Goal: Information Seeking & Learning: Learn about a topic

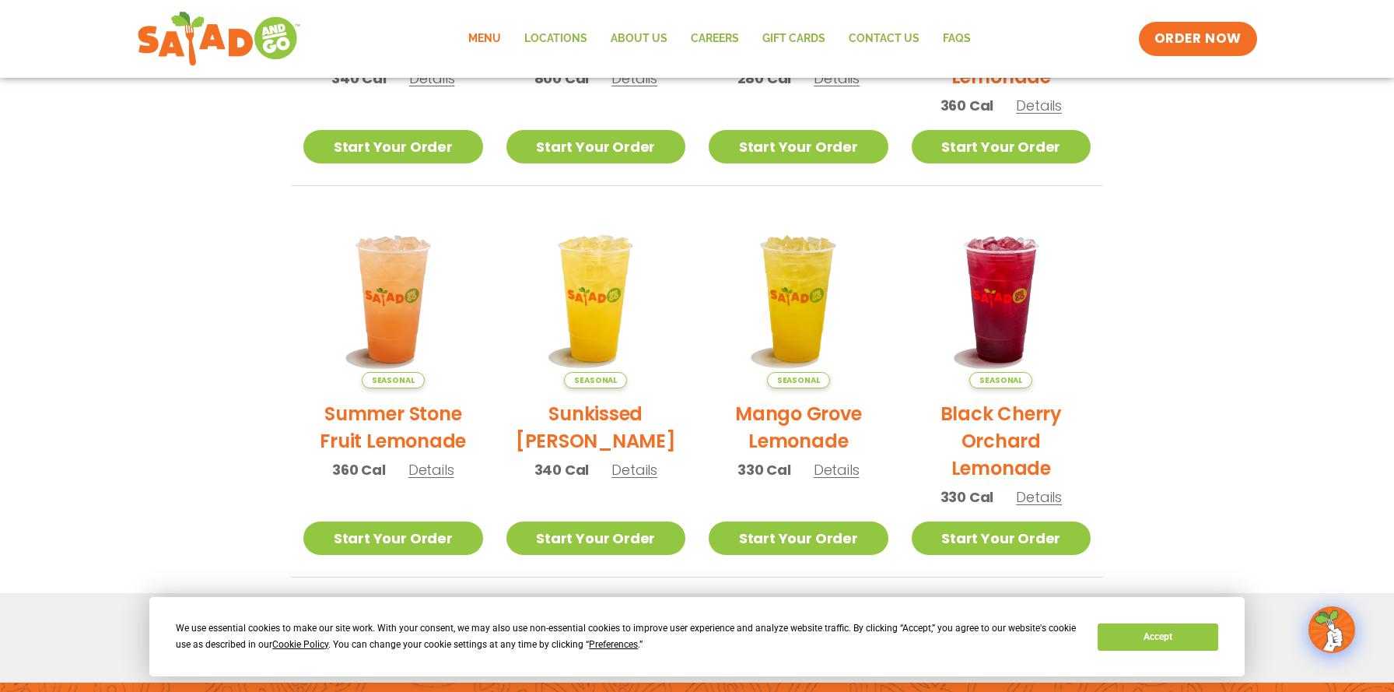
scroll to position [851, 0]
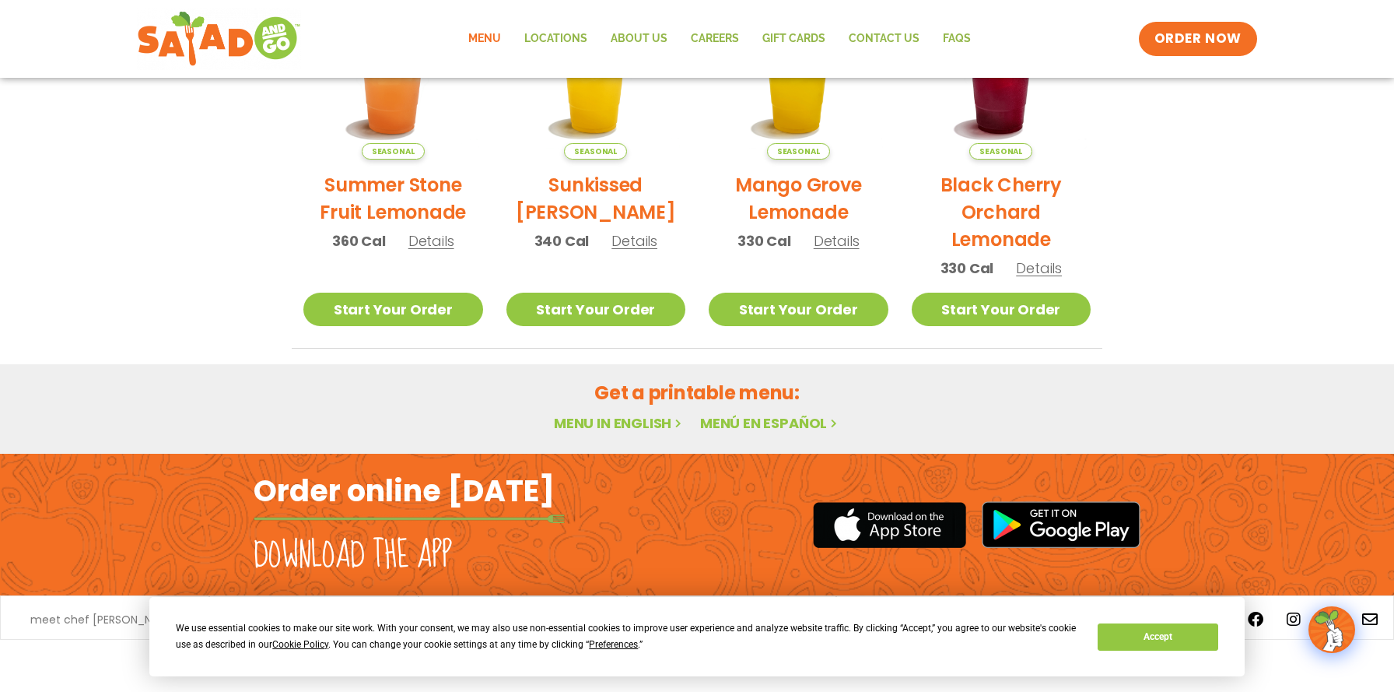
click at [481, 40] on link "Menu" at bounding box center [485, 39] width 56 height 36
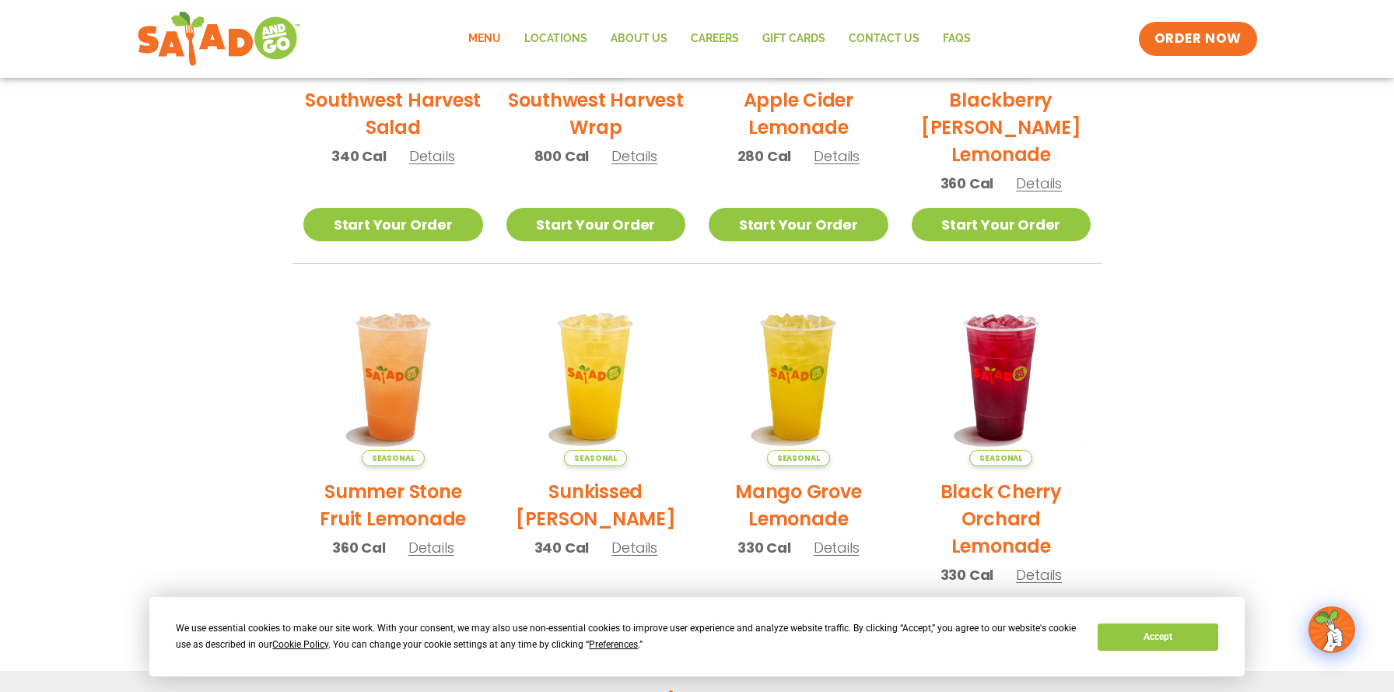
scroll to position [851, 0]
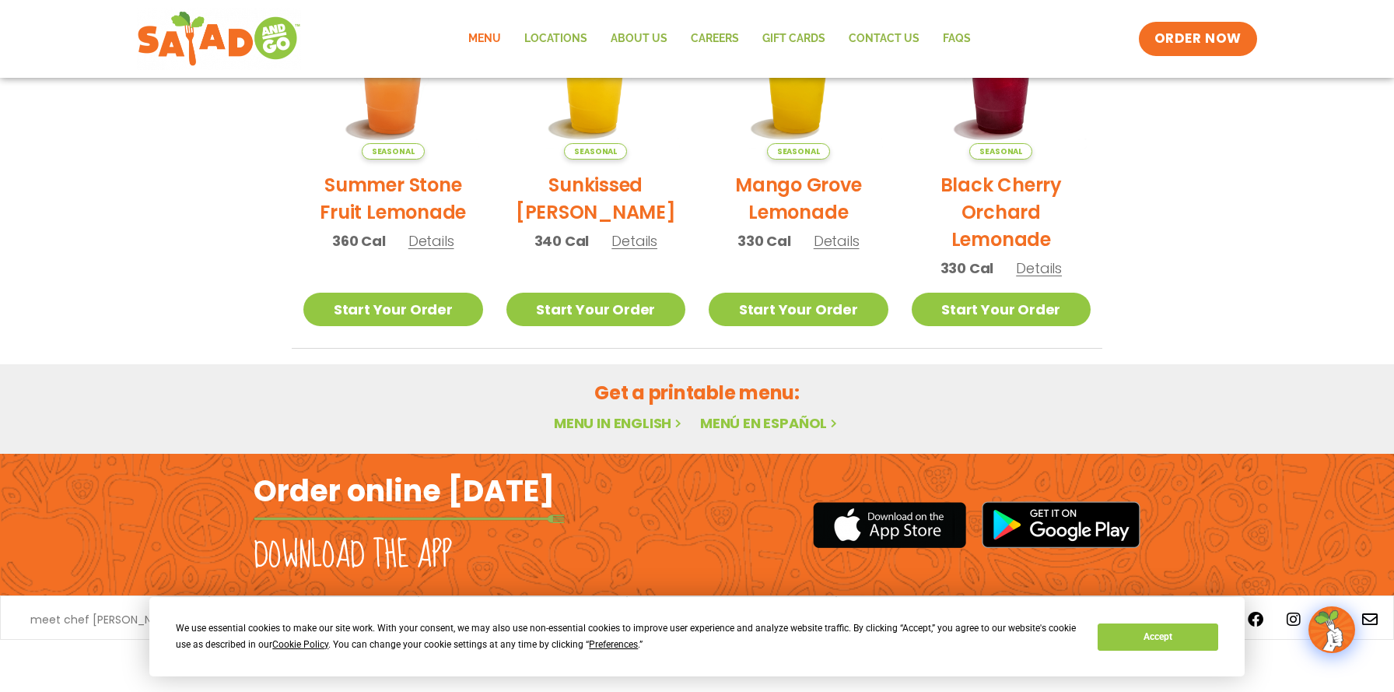
click at [639, 426] on link "Menu in English" at bounding box center [619, 422] width 131 height 19
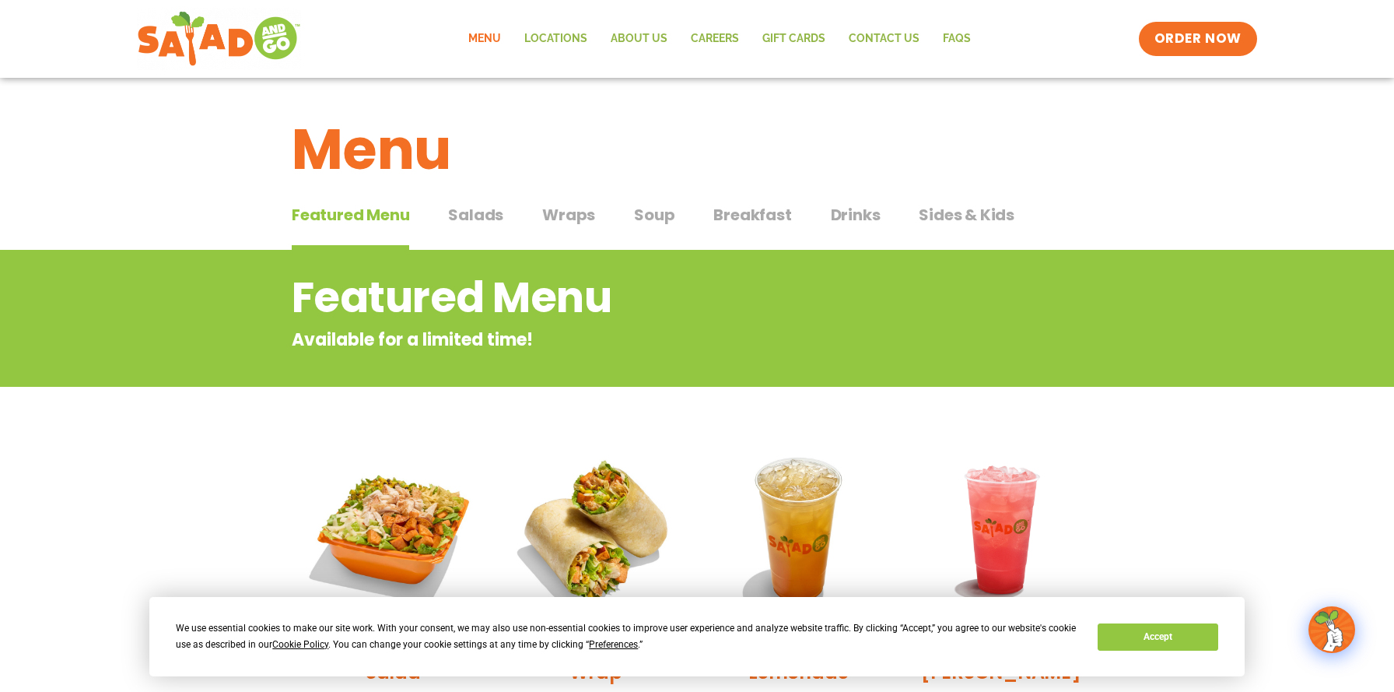
click at [488, 215] on span "Salads" at bounding box center [475, 214] width 55 height 23
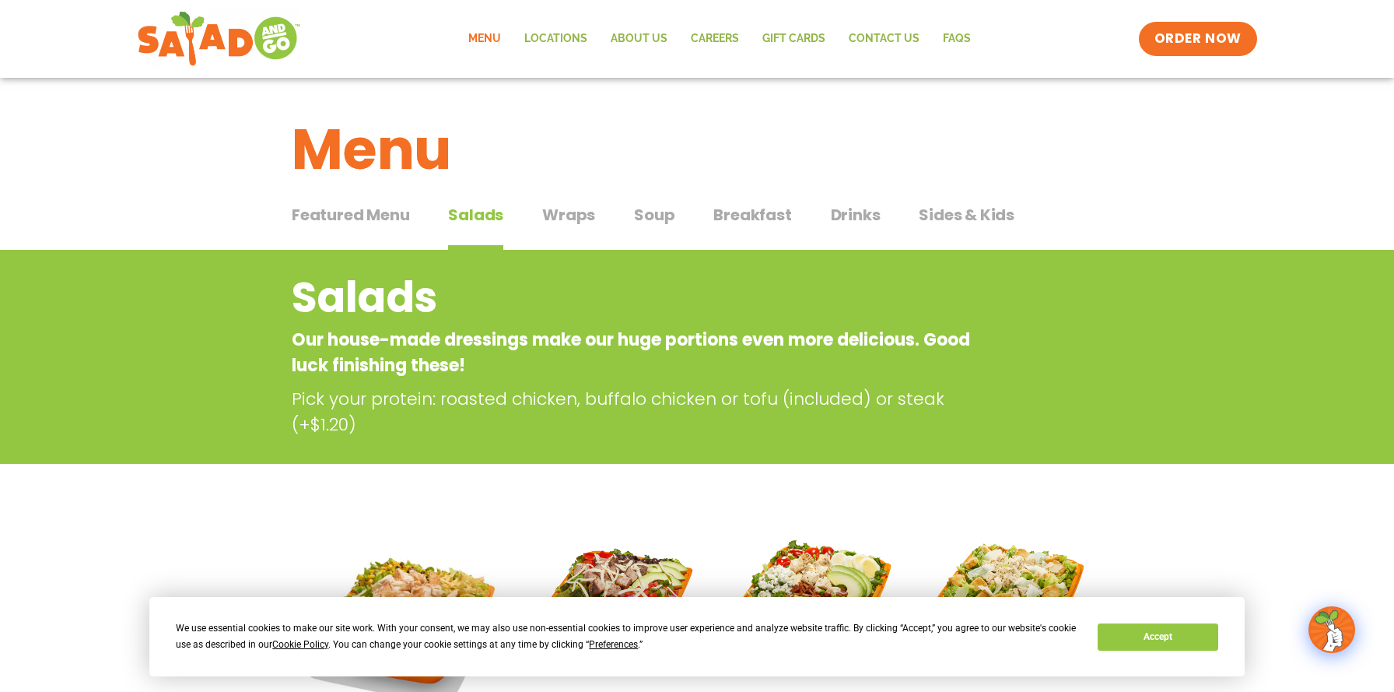
click at [560, 232] on button "Wraps Wraps" at bounding box center [568, 226] width 53 height 47
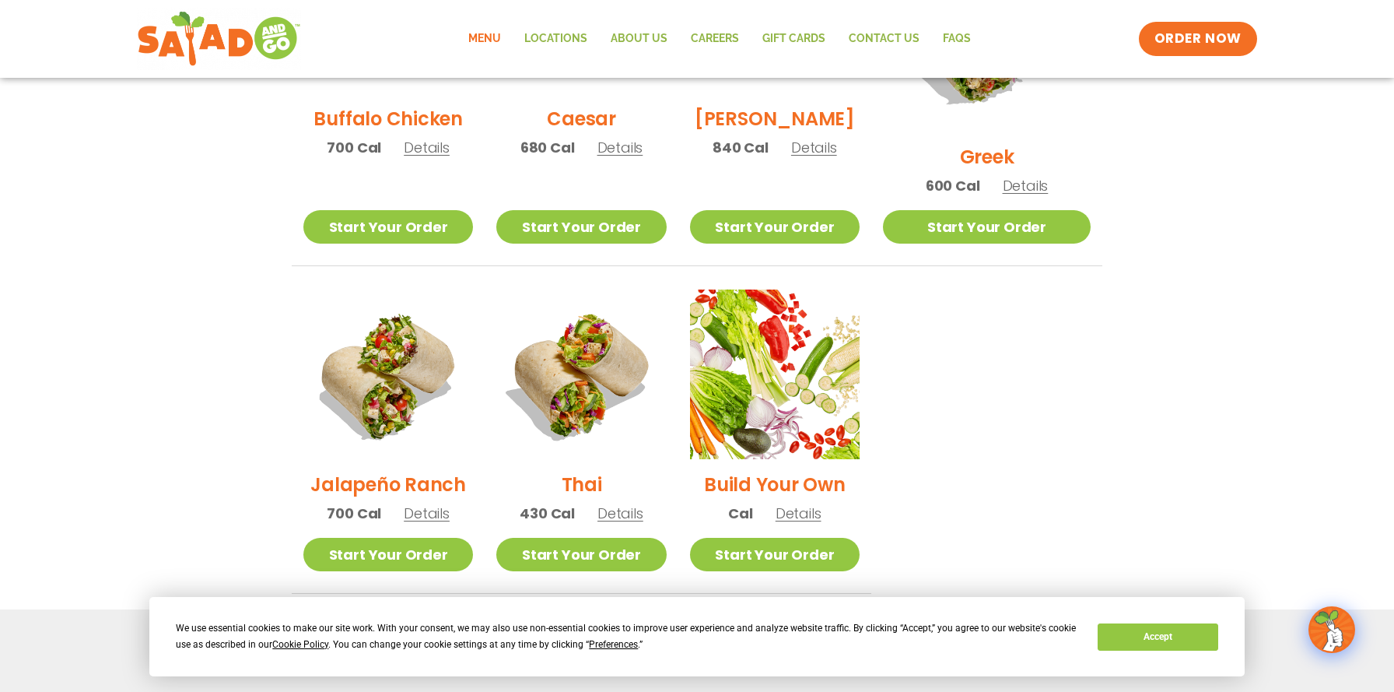
scroll to position [933, 0]
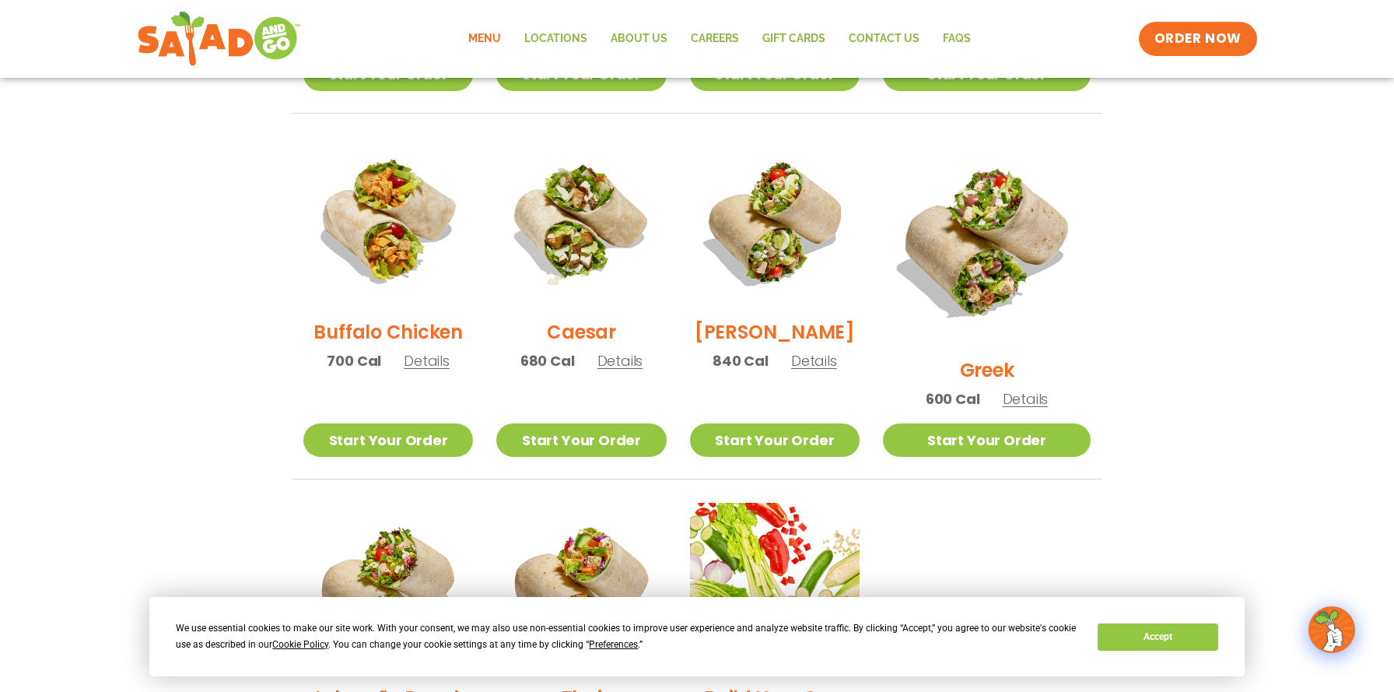
scroll to position [692, 0]
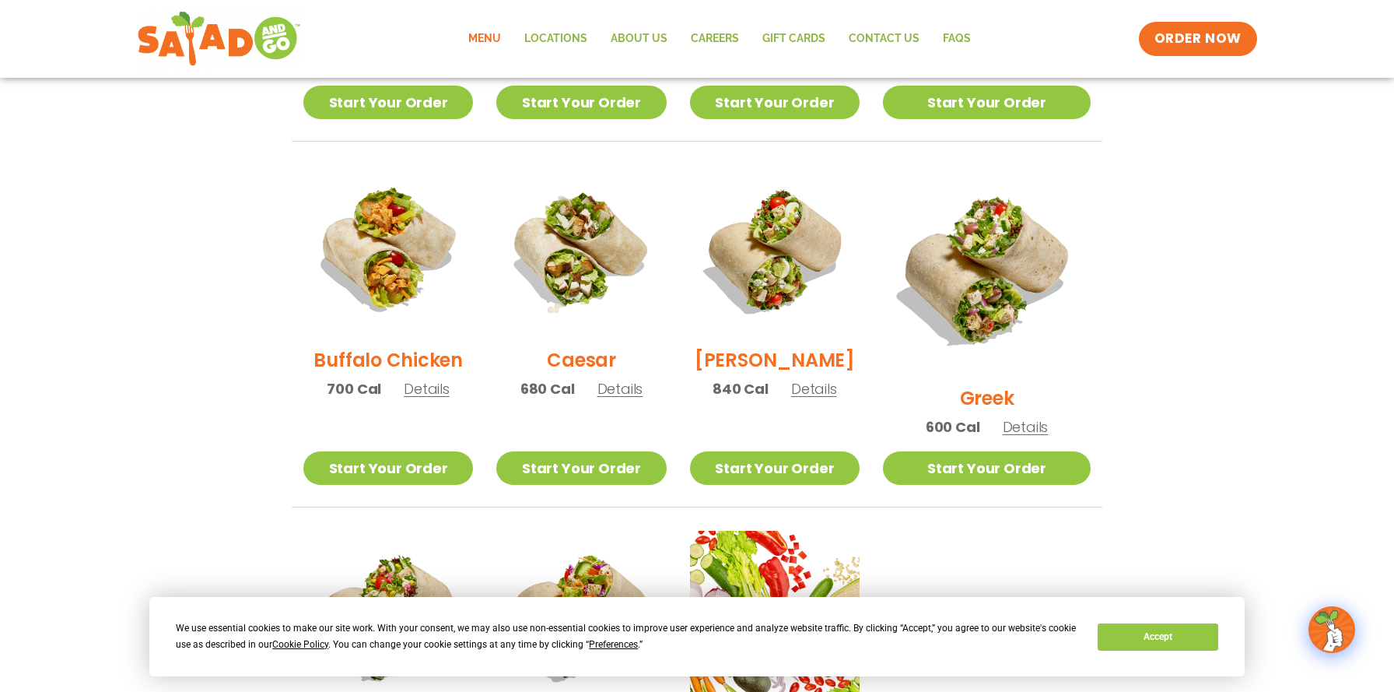
click at [1049, 417] on span "Details" at bounding box center [1026, 426] width 46 height 19
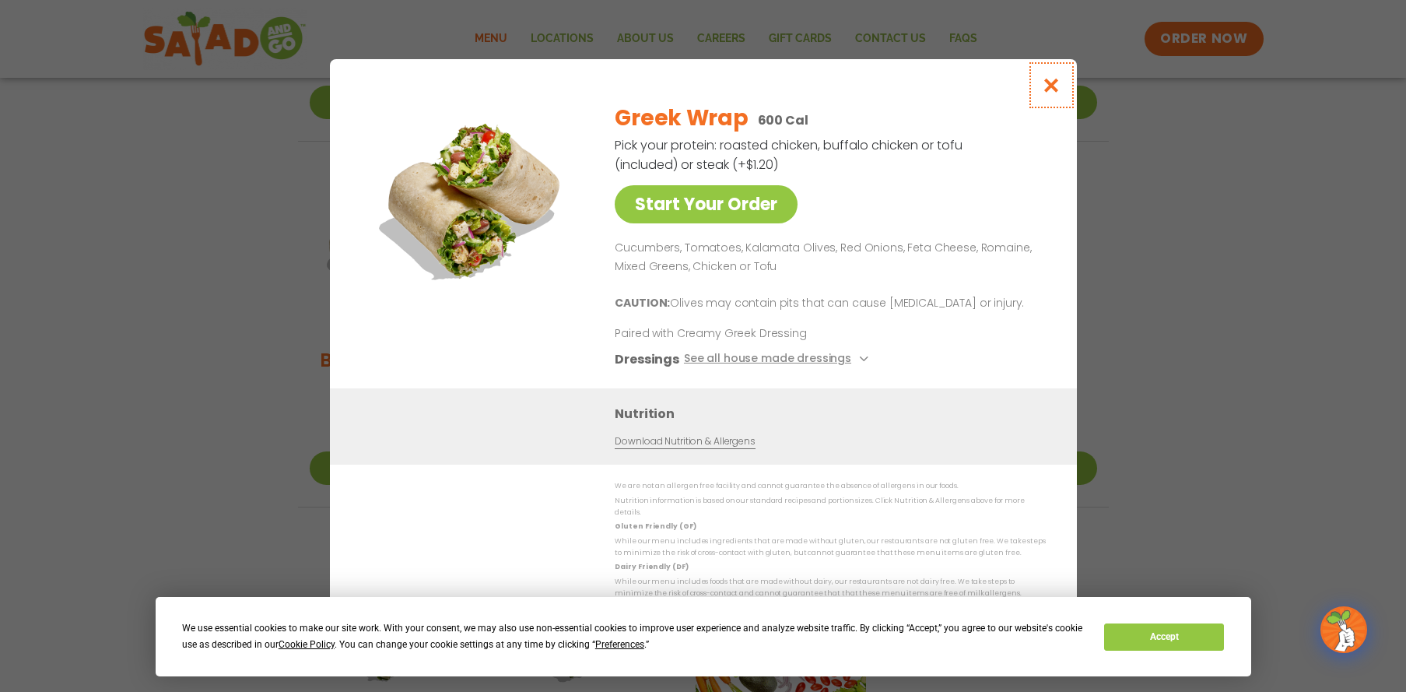
click at [1055, 84] on icon "Close modal" at bounding box center [1050, 85] width 19 height 16
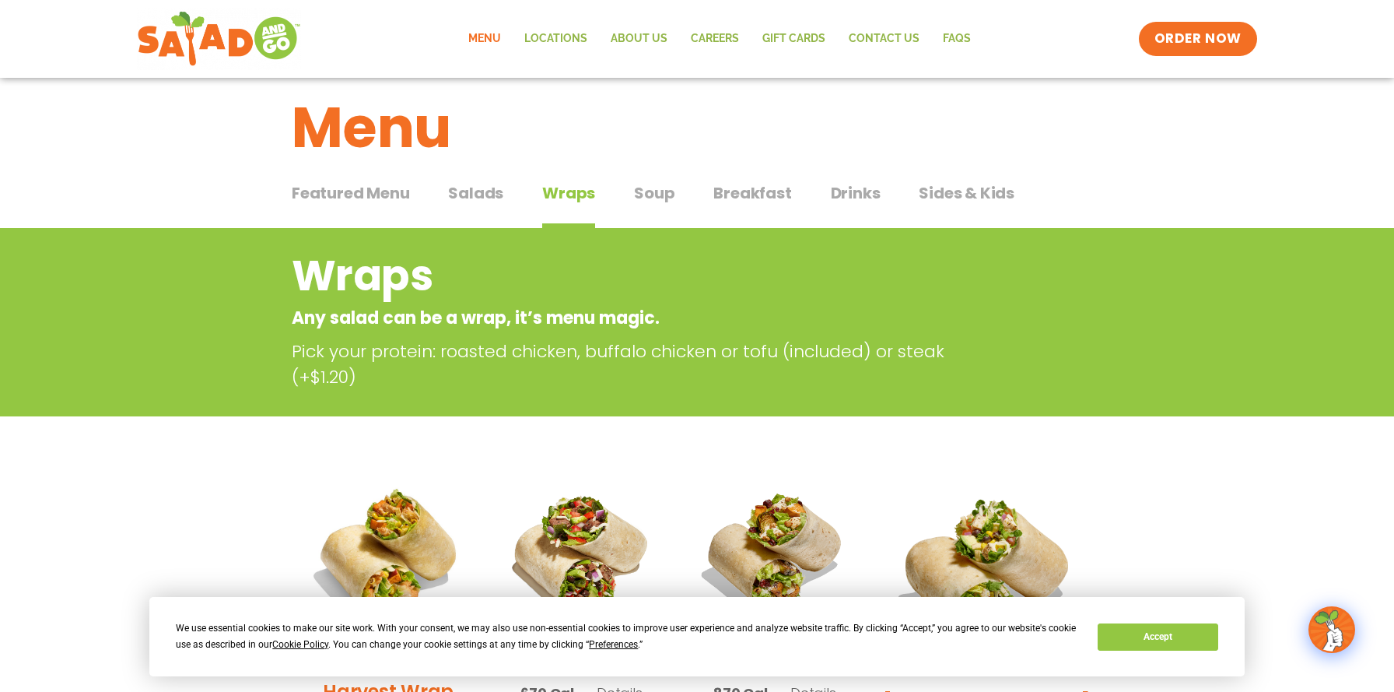
scroll to position [0, 0]
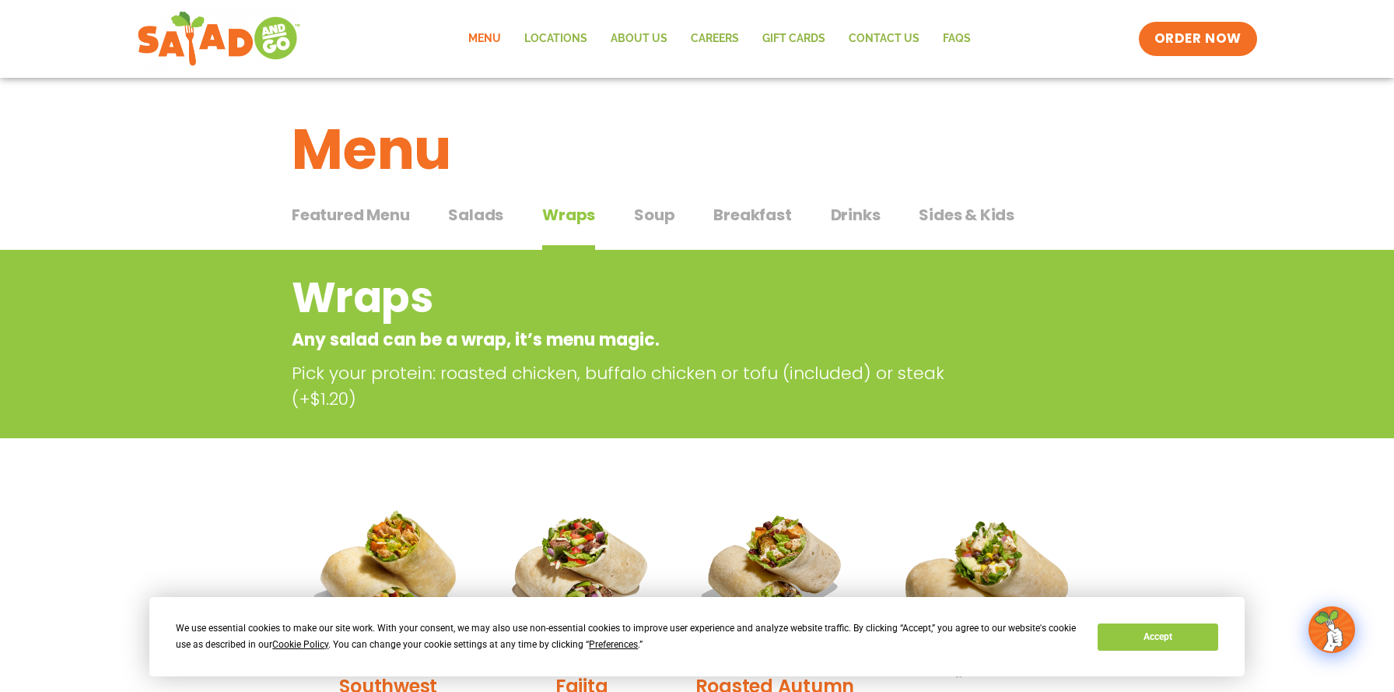
click at [934, 221] on span "Sides & Kids" at bounding box center [967, 214] width 96 height 23
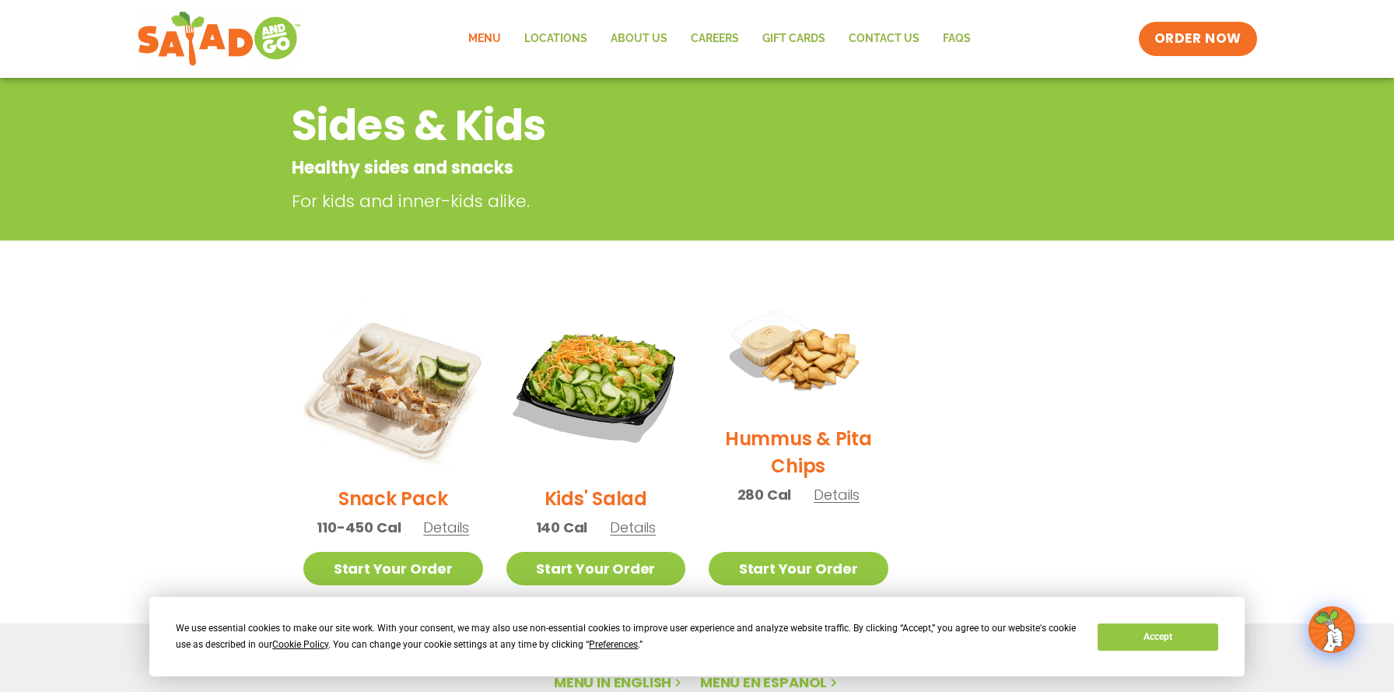
scroll to position [78, 0]
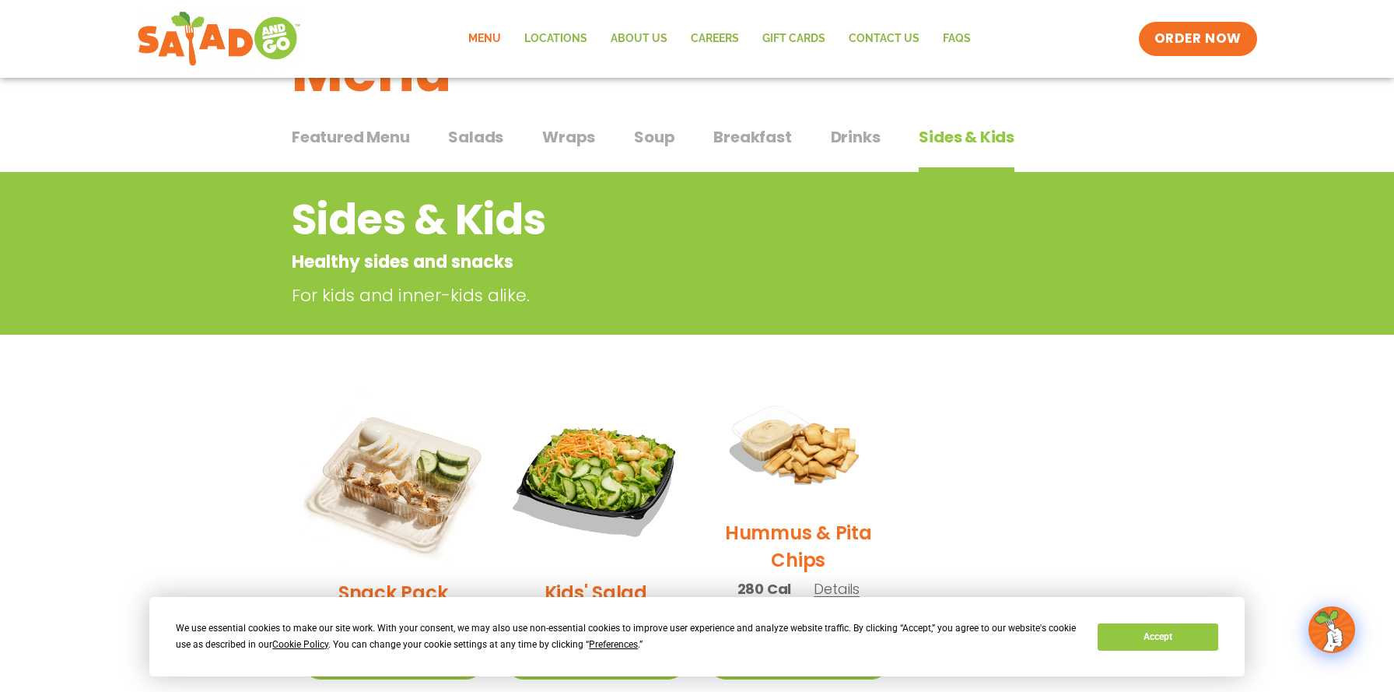
click at [555, 148] on span "Wraps" at bounding box center [568, 136] width 53 height 23
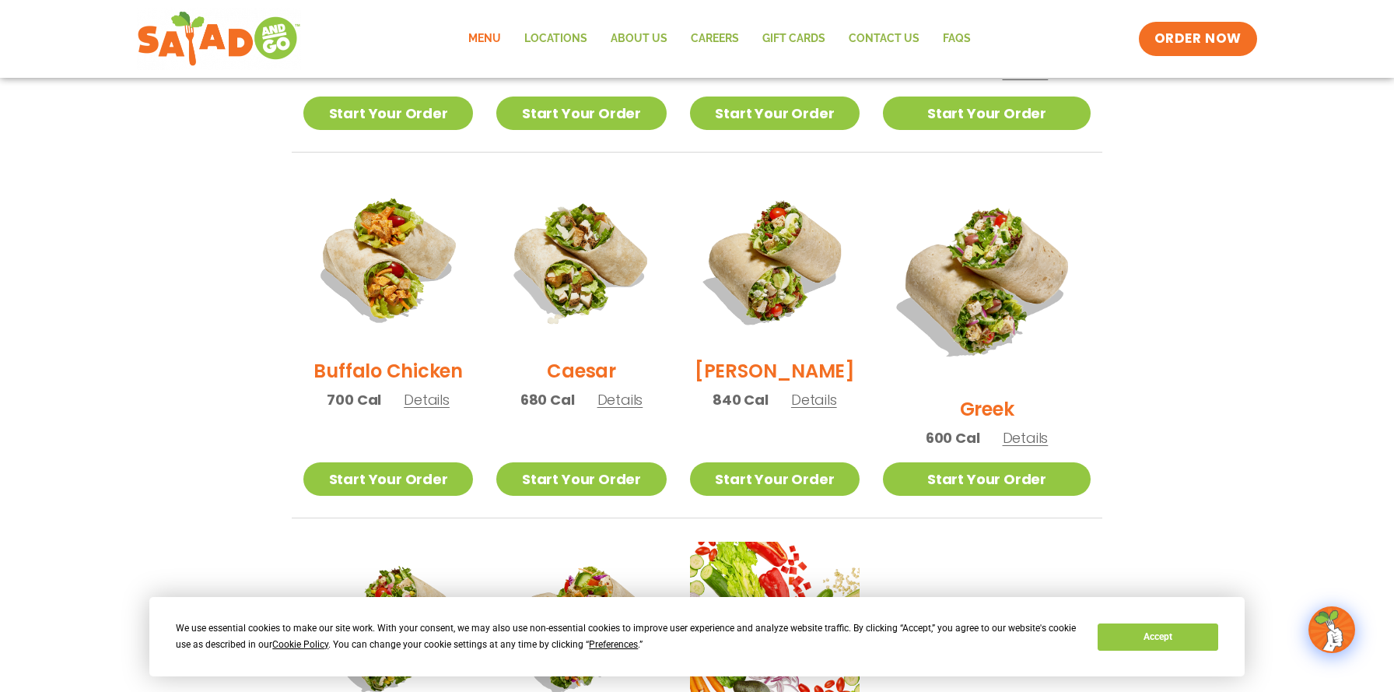
scroll to position [700, 0]
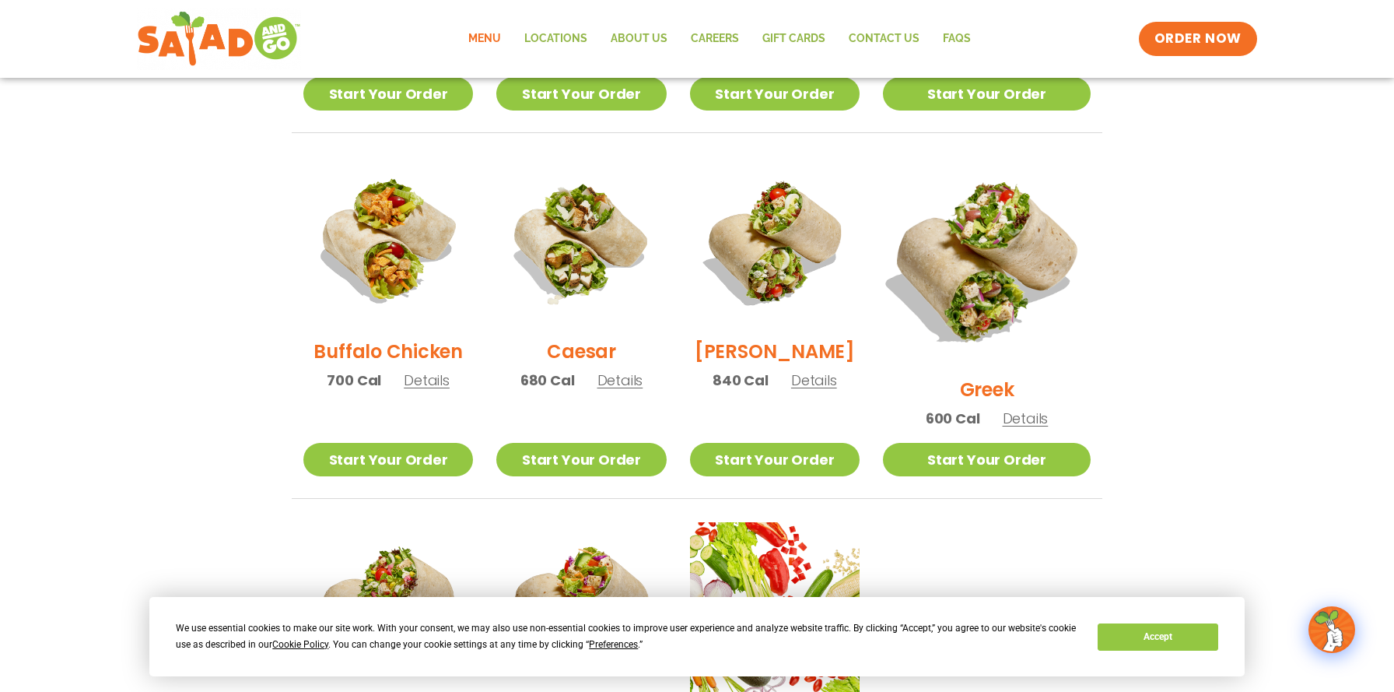
click at [1006, 286] on img at bounding box center [986, 259] width 243 height 243
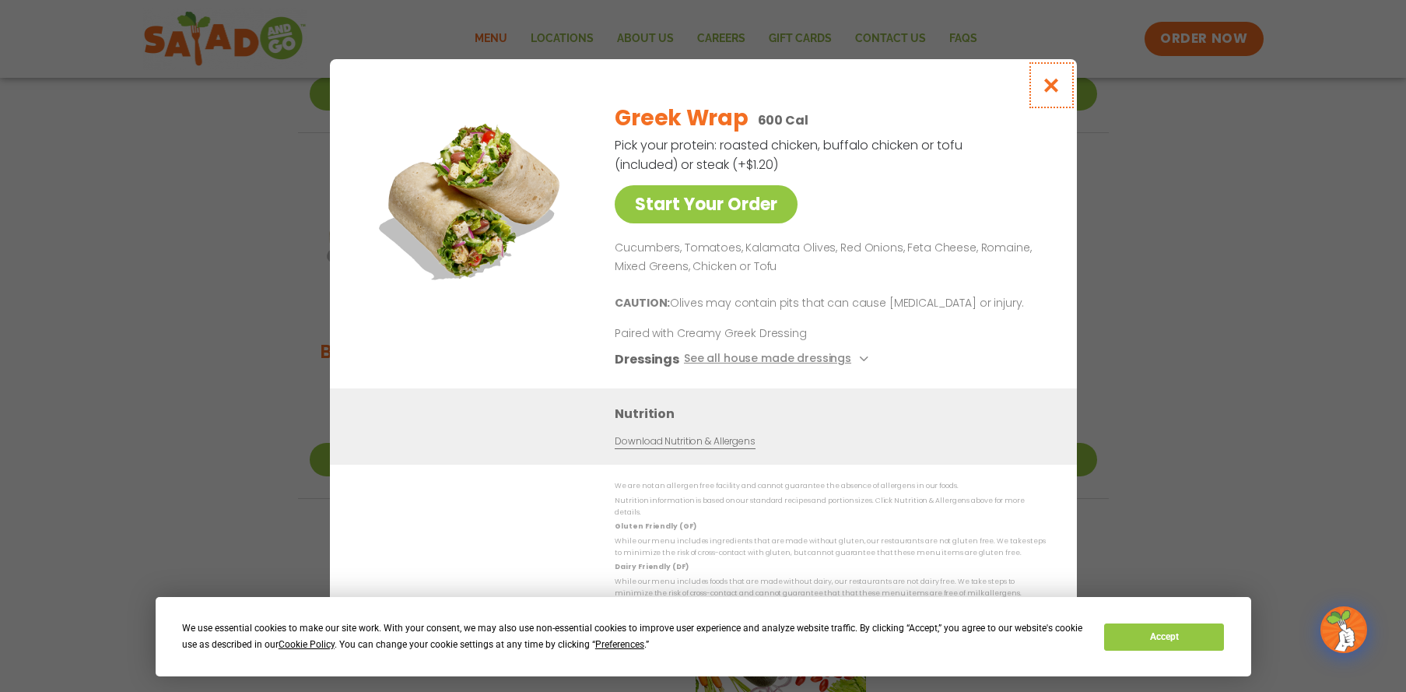
click at [1059, 92] on icon "Close modal" at bounding box center [1050, 85] width 19 height 16
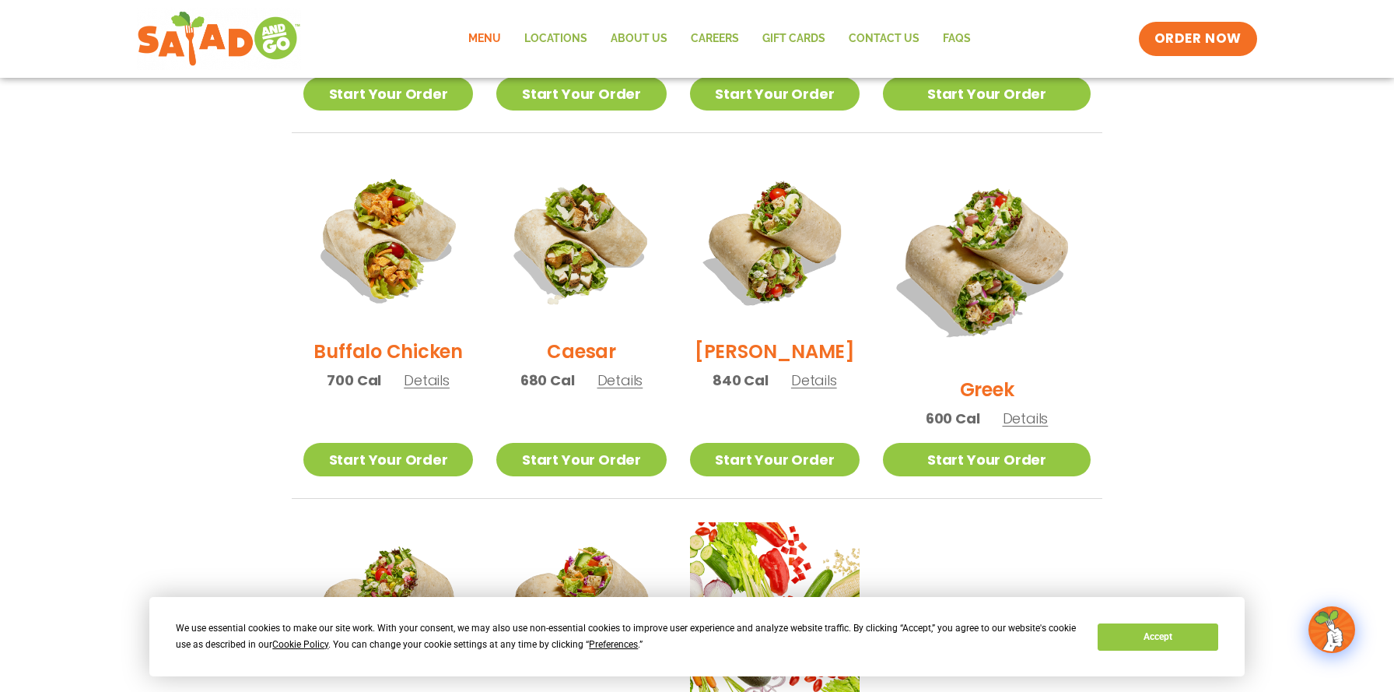
click at [138, 368] on section "Wraps Any salad can be a wrap, it’s menu magic. Pick your protein: roasted chic…" at bounding box center [697, 188] width 1394 height 1277
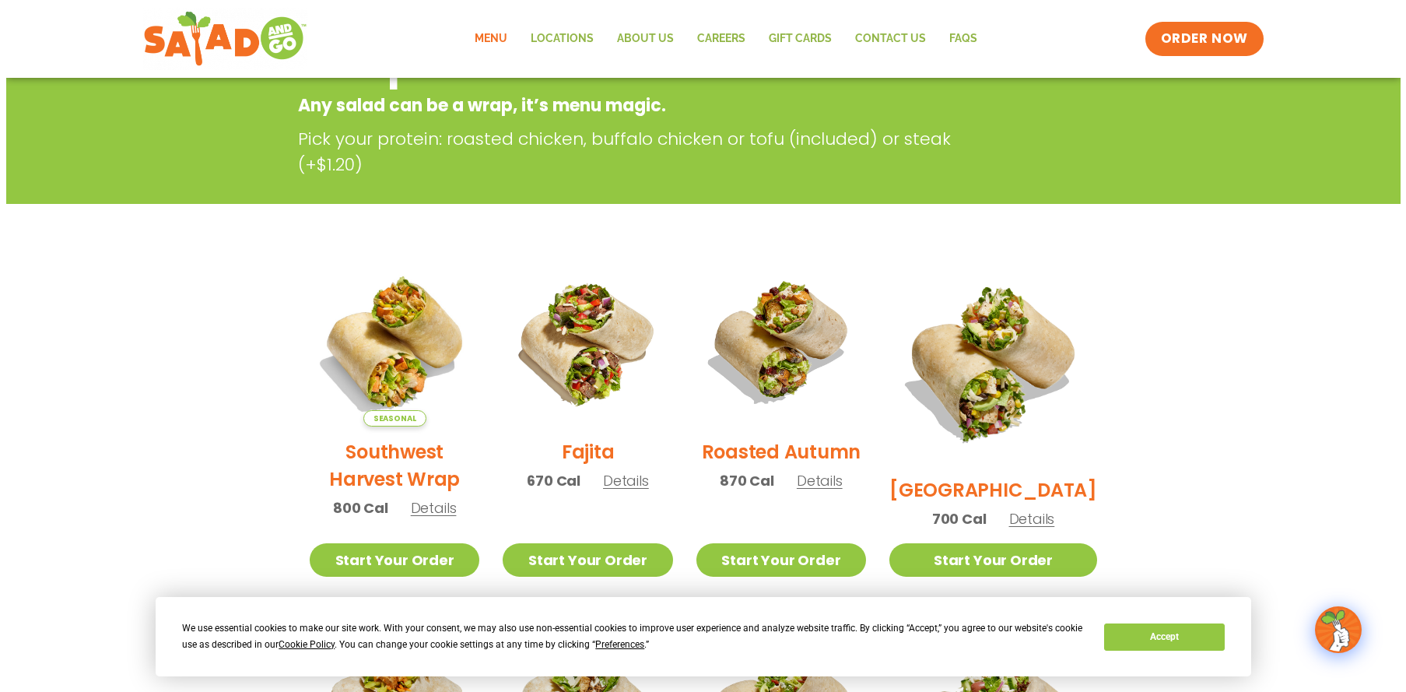
scroll to position [233, 0]
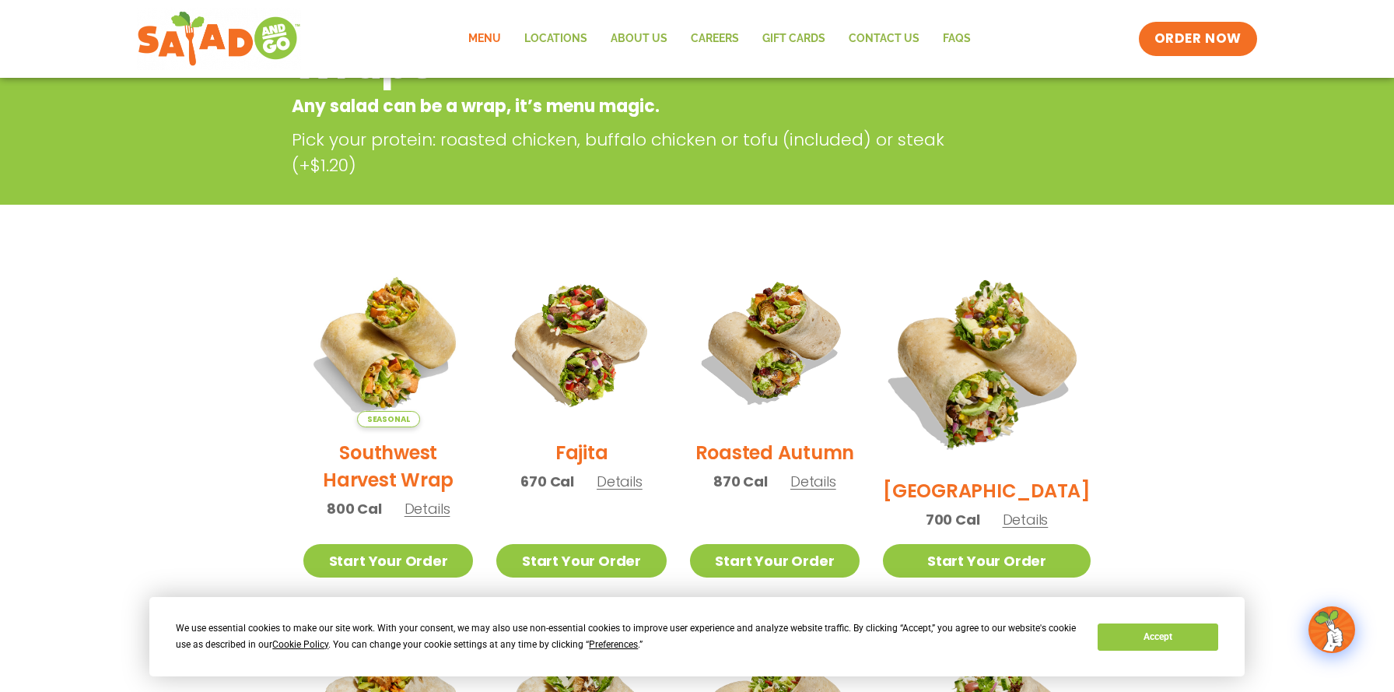
click at [1021, 373] on img at bounding box center [986, 361] width 243 height 243
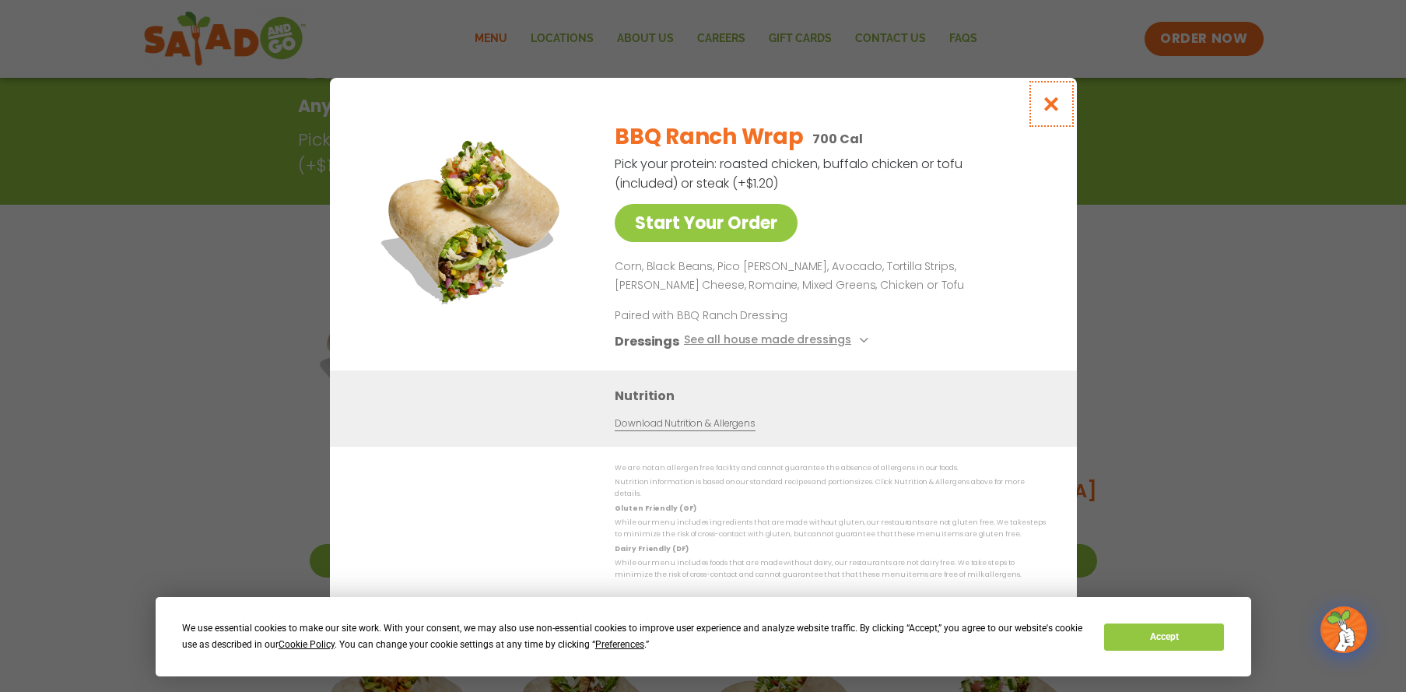
click at [1053, 103] on icon "Close modal" at bounding box center [1050, 104] width 19 height 16
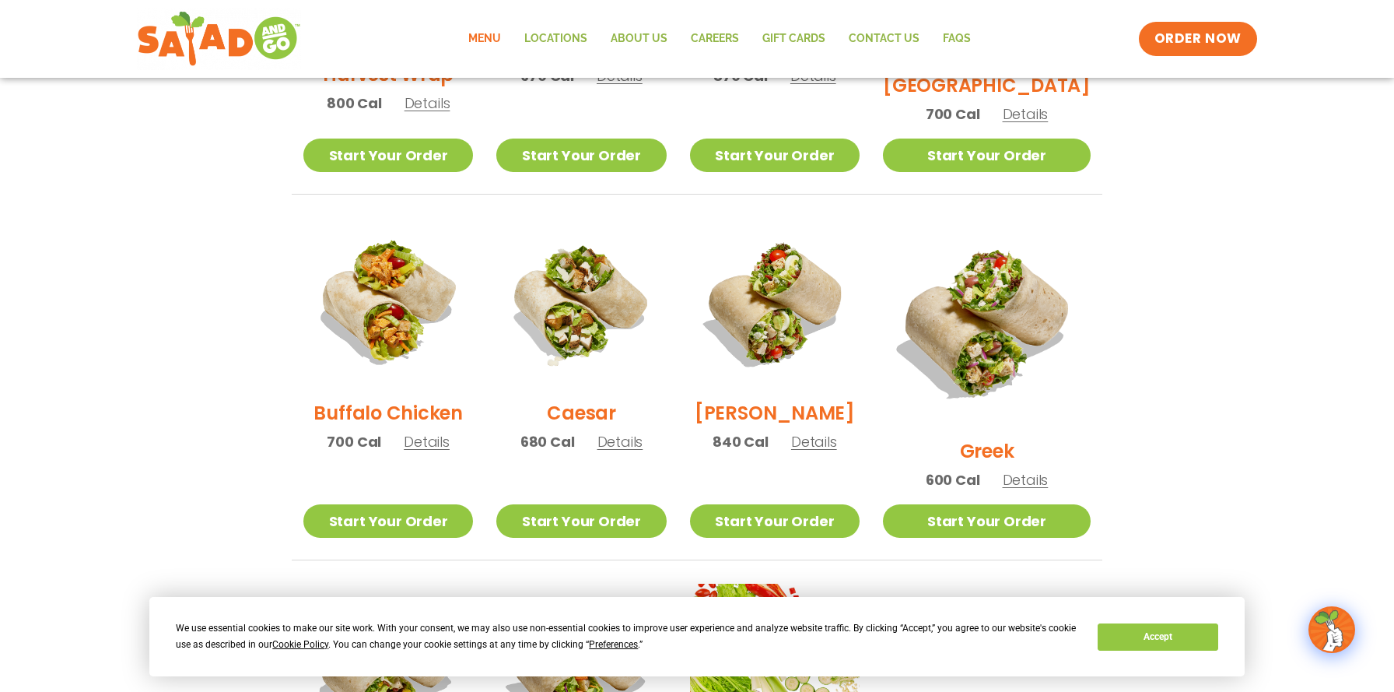
scroll to position [561, 0]
